Goal: Register for event/course

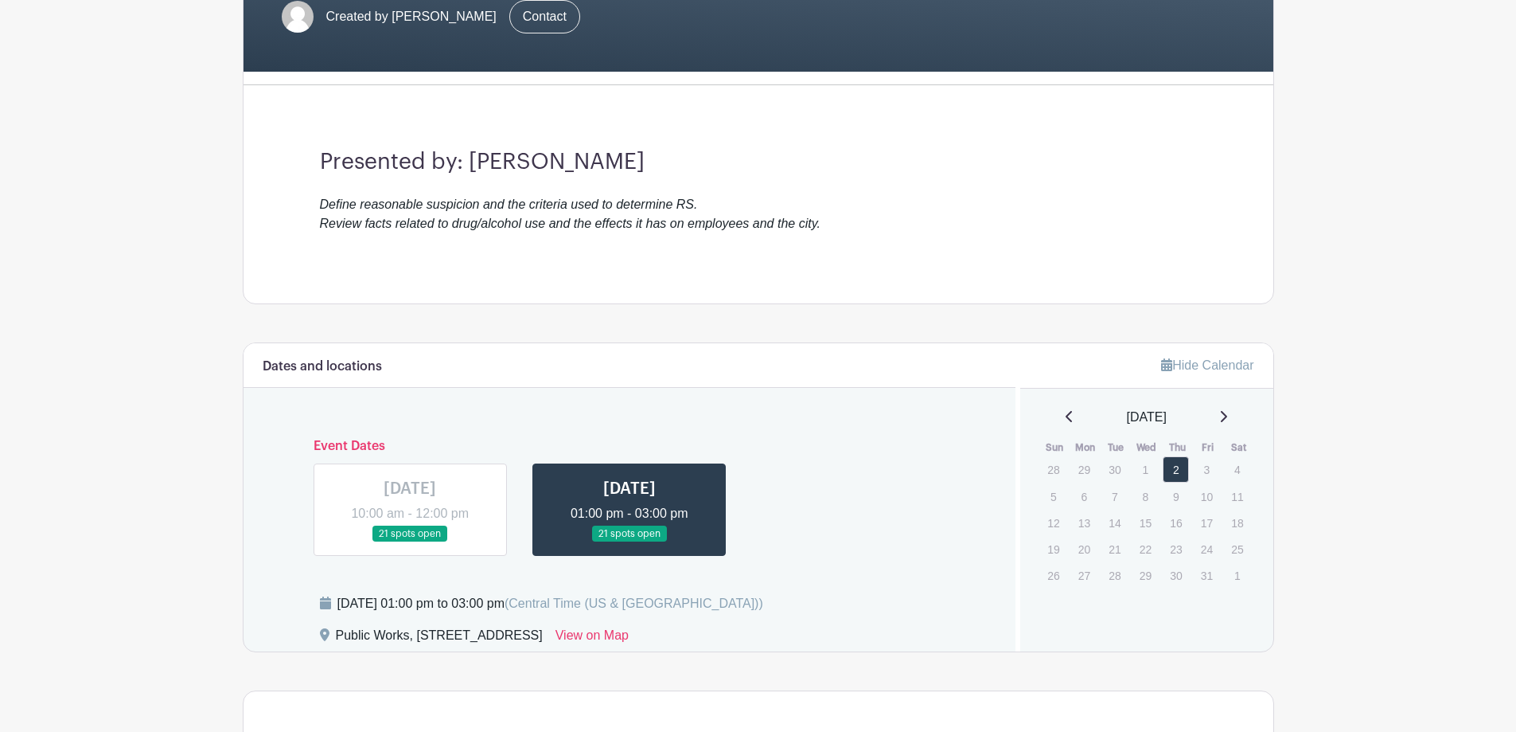
scroll to position [557, 0]
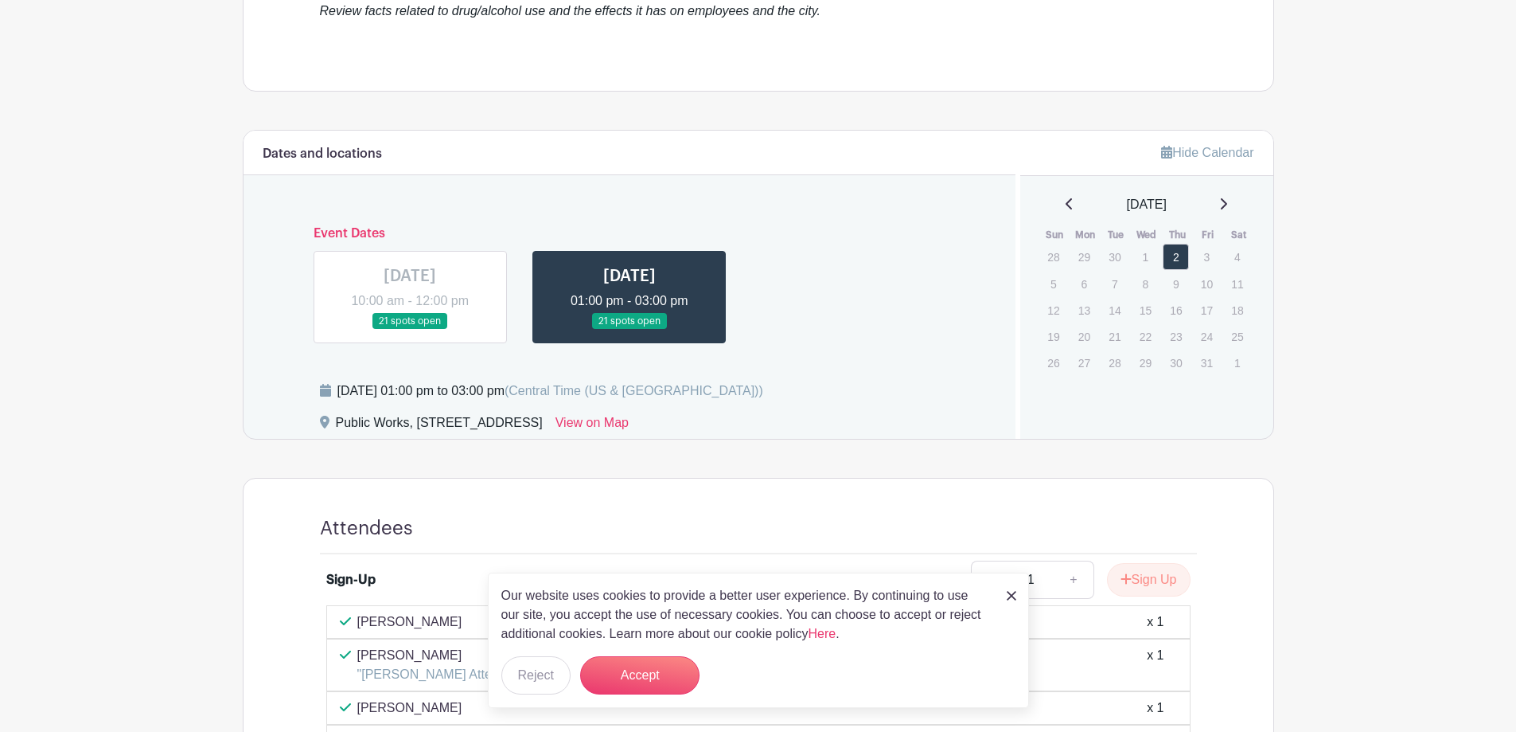
click at [630, 330] on link at bounding box center [630, 330] width 0 height 0
click at [1010, 595] on img at bounding box center [1012, 596] width 10 height 10
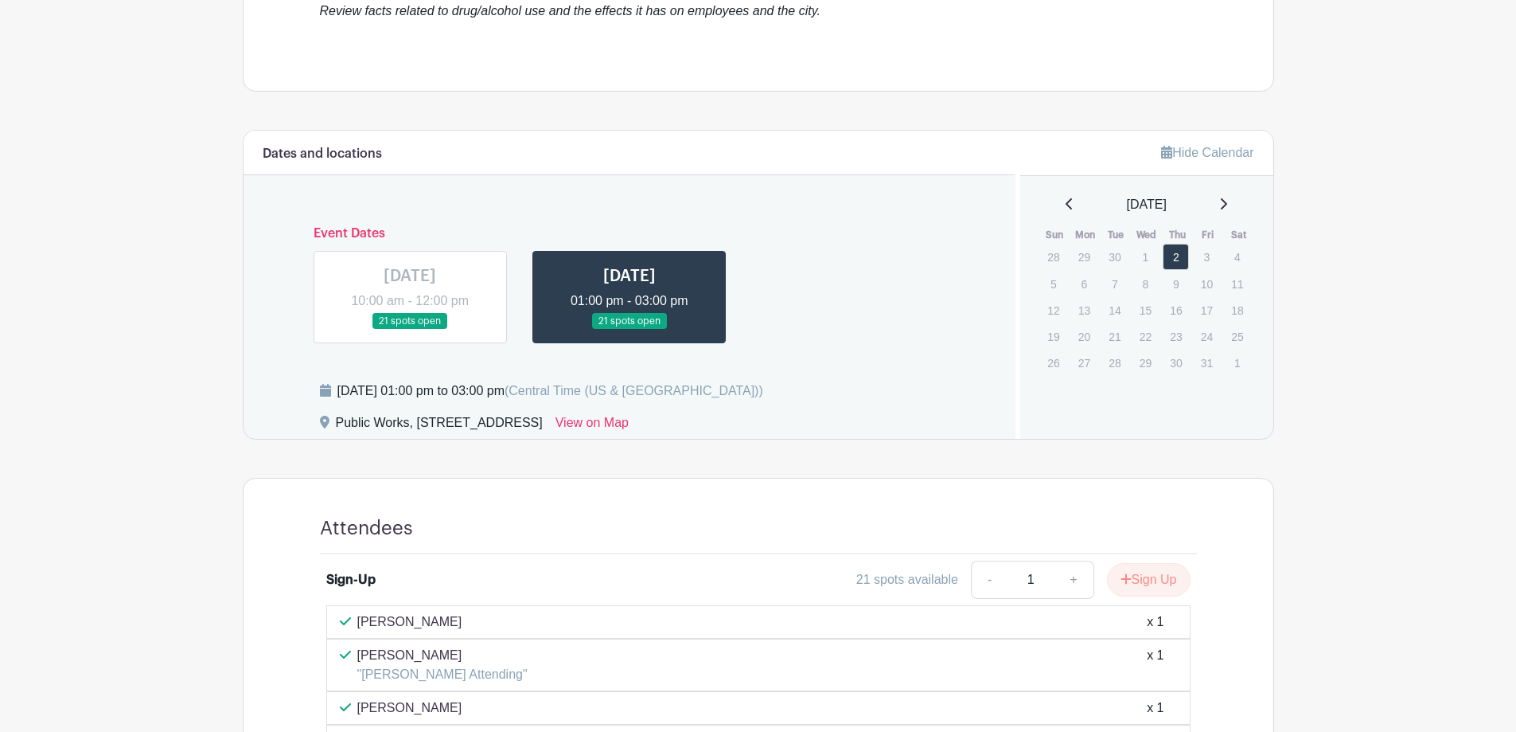
click at [630, 330] on link at bounding box center [630, 330] width 0 height 0
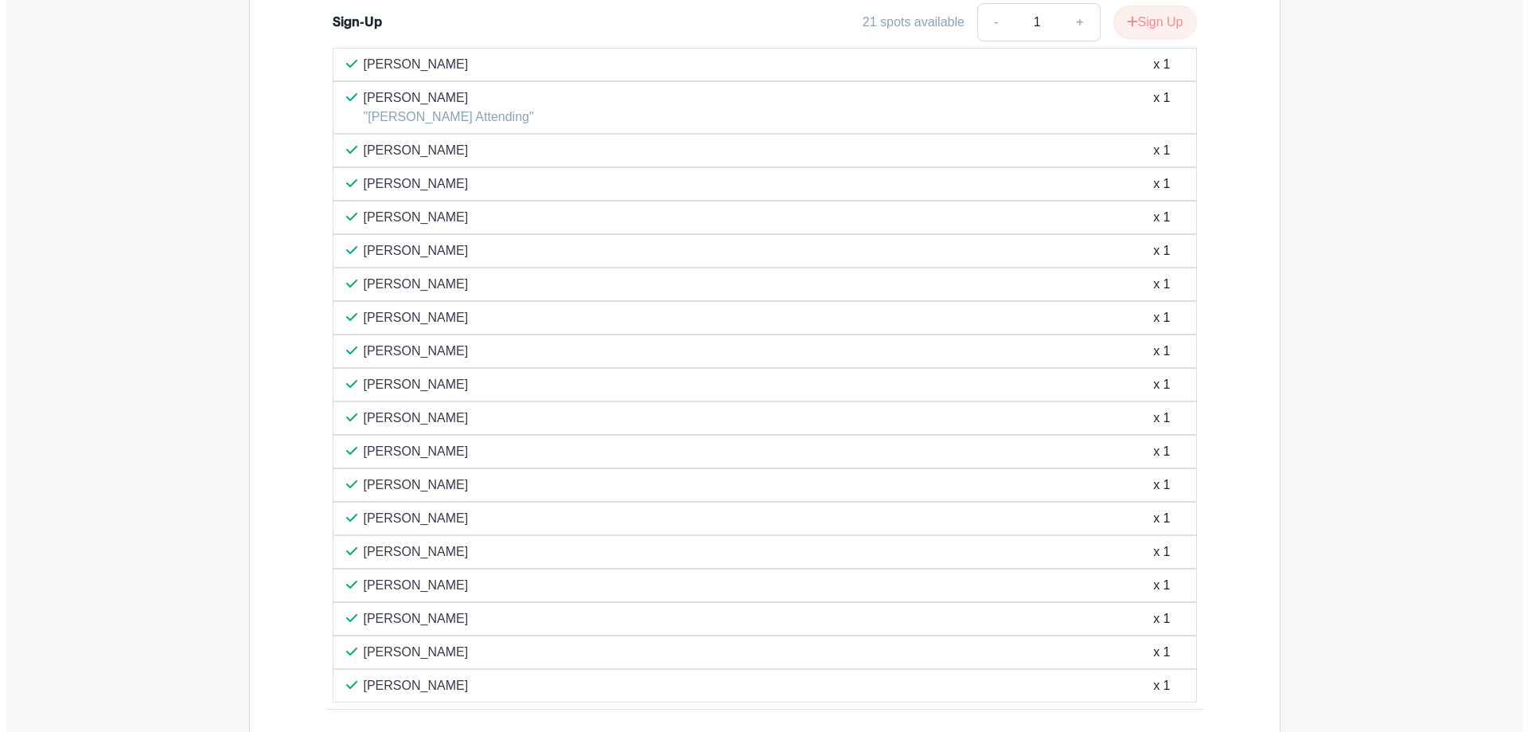
scroll to position [955, 0]
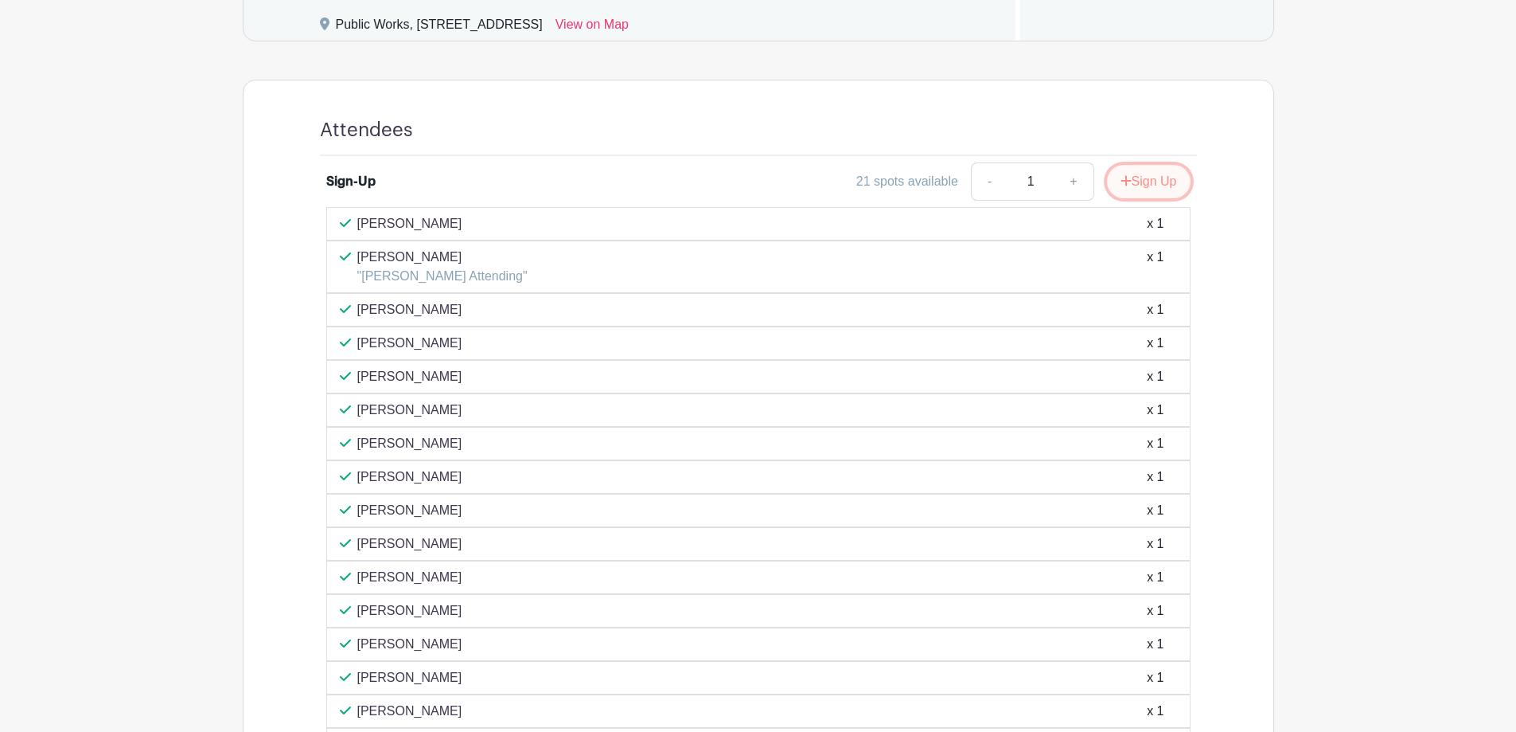
click at [1148, 187] on button "Sign Up" at bounding box center [1149, 181] width 84 height 33
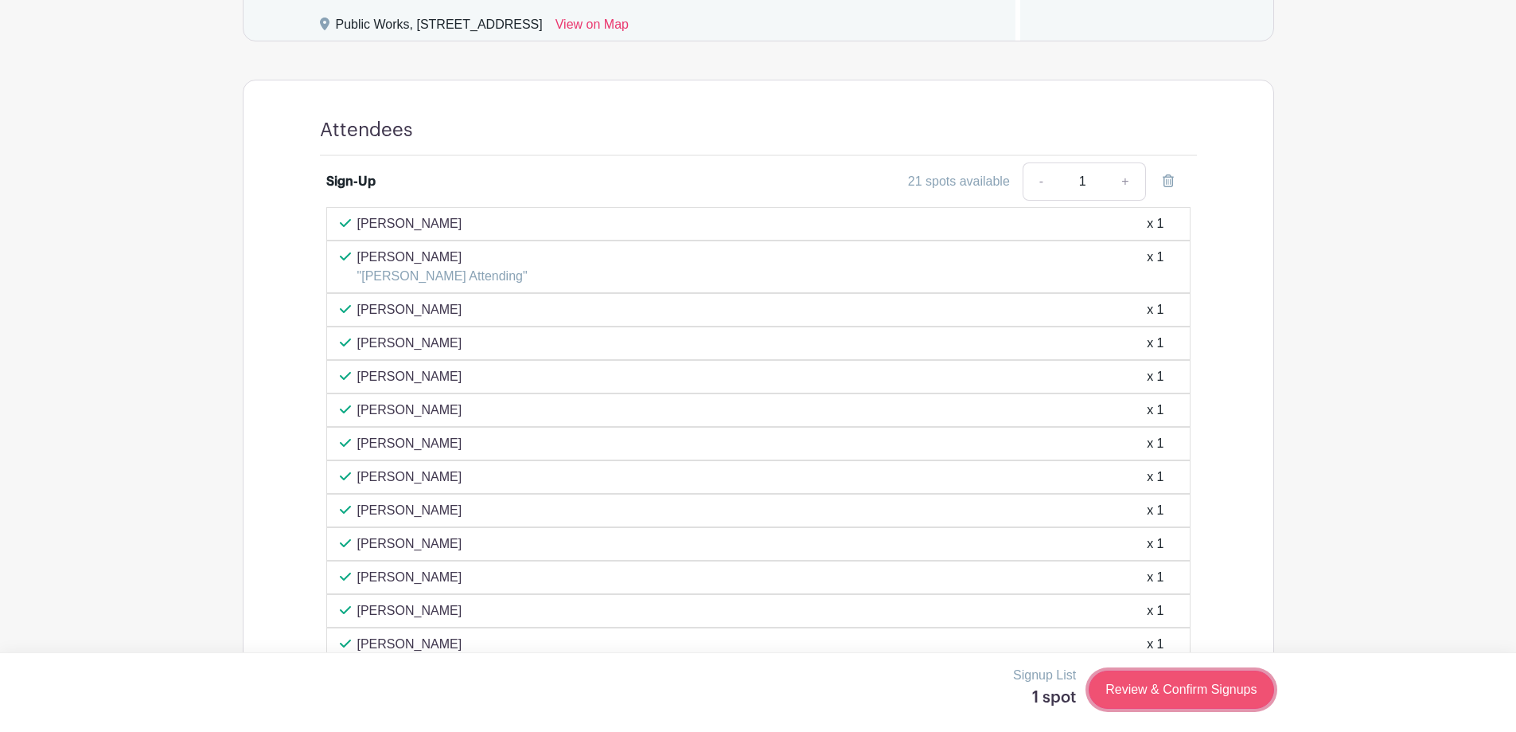
click at [1130, 699] on link "Review & Confirm Signups" at bounding box center [1181, 689] width 185 height 38
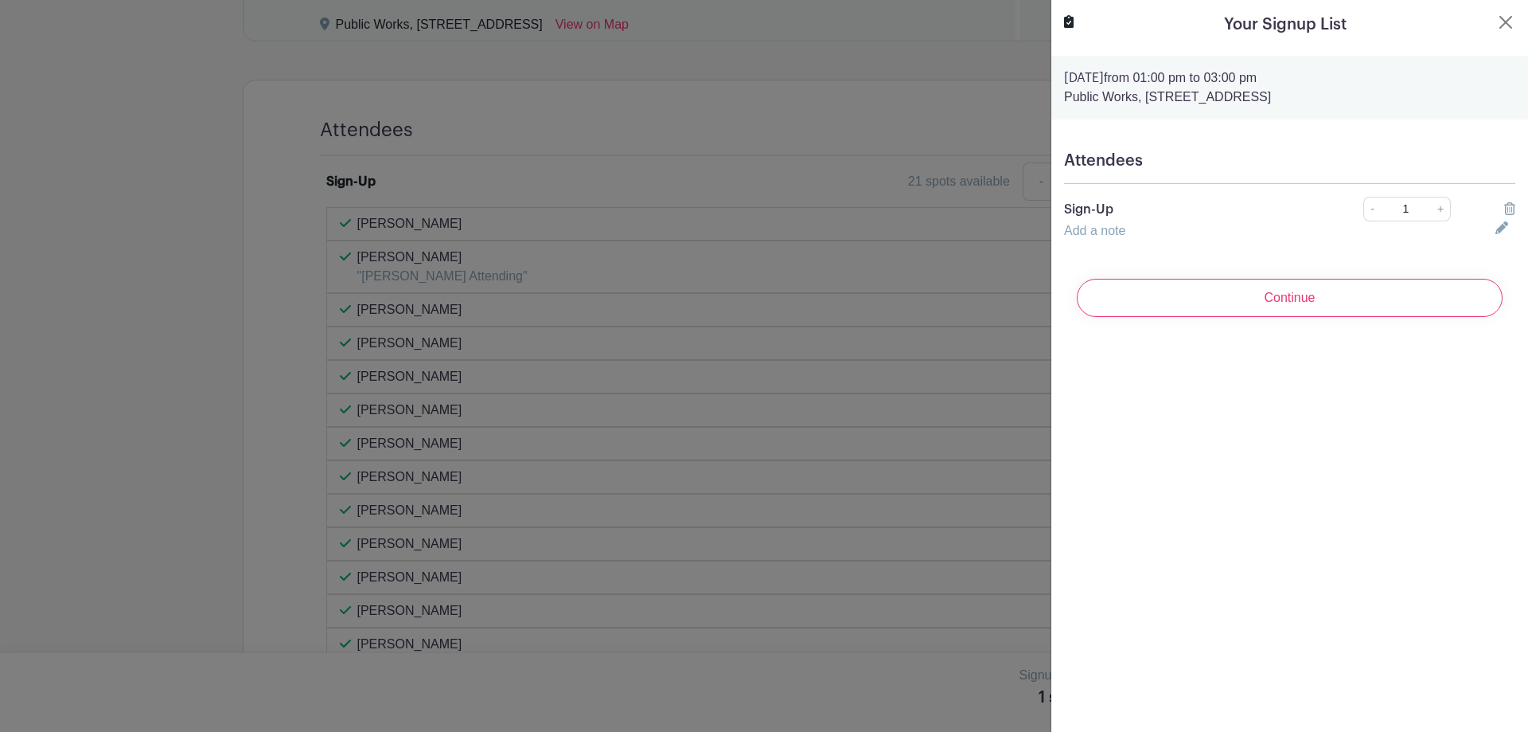
click at [1280, 291] on input "Continue" at bounding box center [1290, 298] width 426 height 38
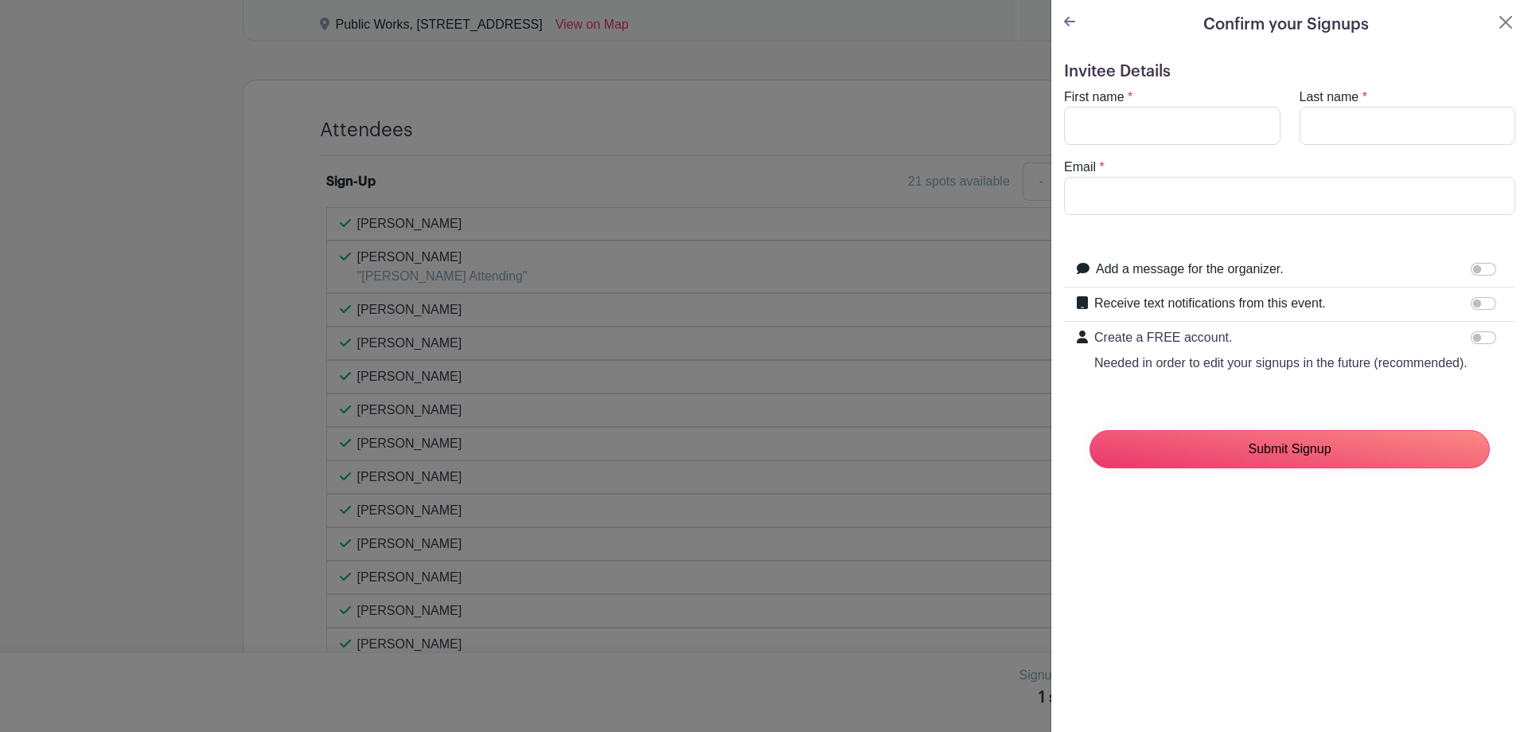
click at [1274, 465] on input "Submit Signup" at bounding box center [1290, 449] width 400 height 38
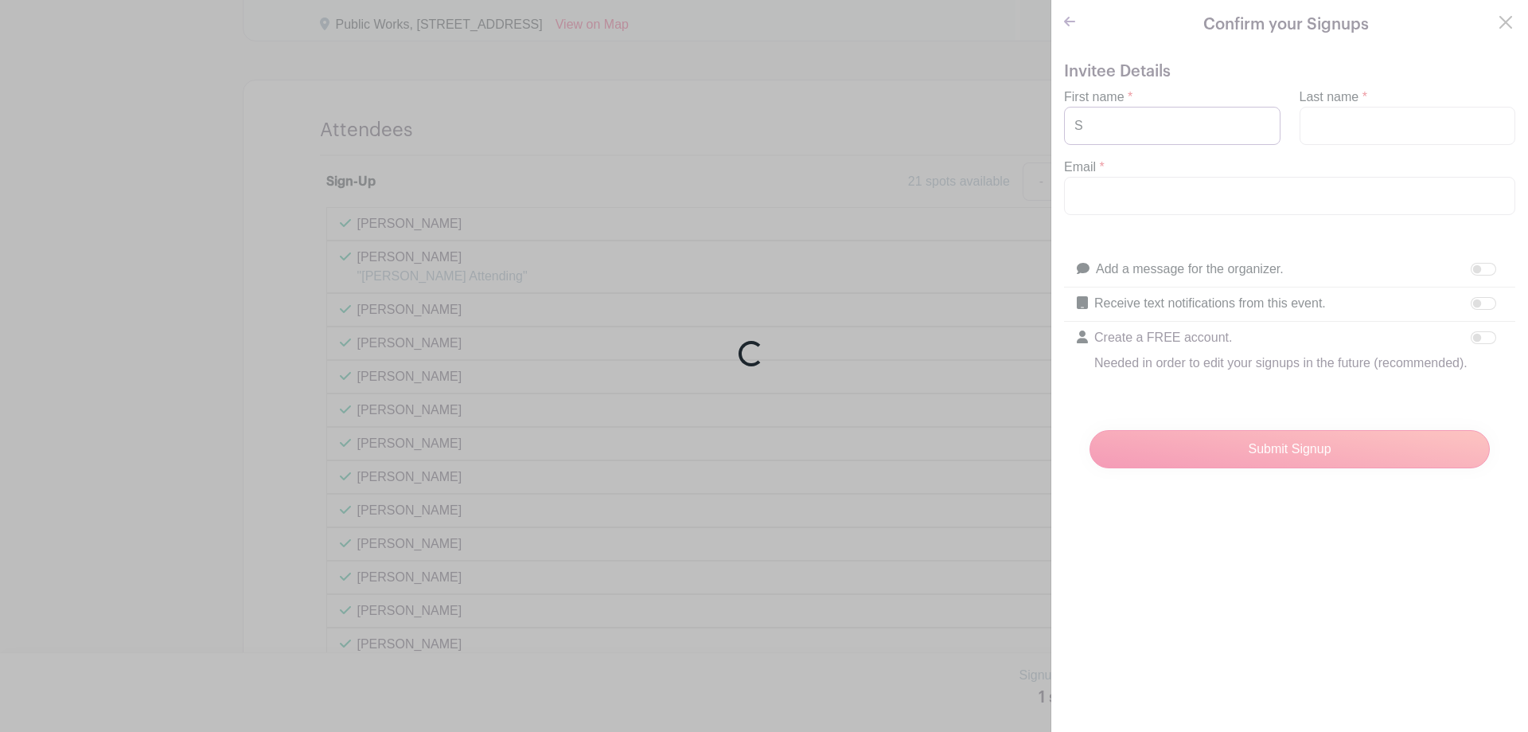
type input "[PERSON_NAME]"
type input "[EMAIL_ADDRESS][DOMAIN_NAME]"
click at [1208, 467] on div "Loading..." at bounding box center [764, 366] width 1528 height 732
click at [1168, 133] on div "Loading..." at bounding box center [764, 366] width 1528 height 732
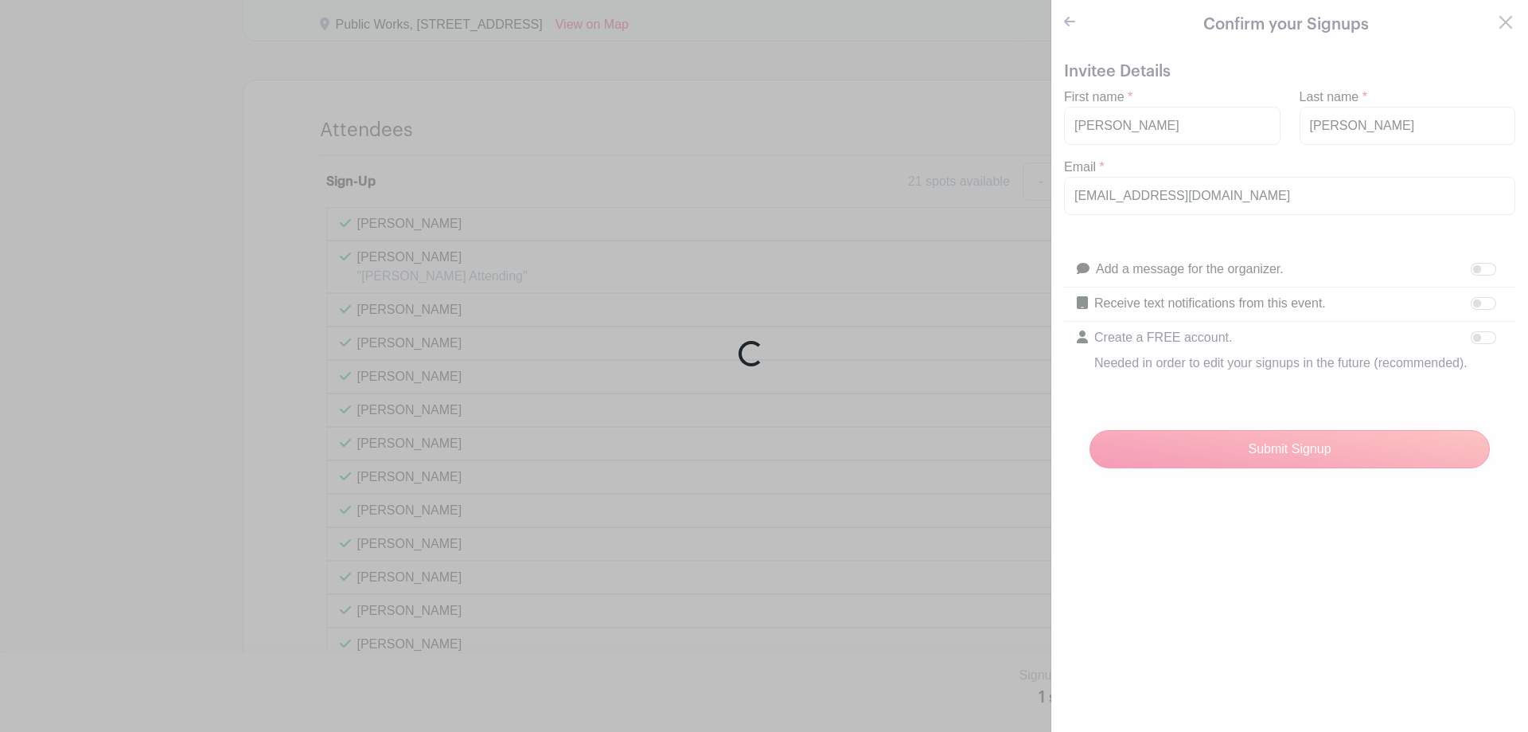
click at [1068, 21] on div "Loading..." at bounding box center [764, 366] width 1528 height 732
